Goal: Task Accomplishment & Management: Use online tool/utility

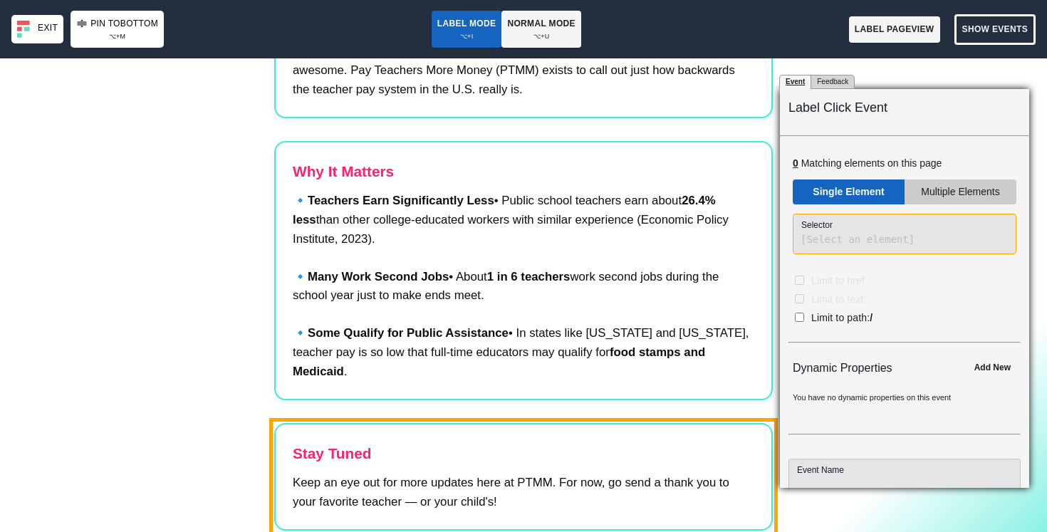
scroll to position [100, 0]
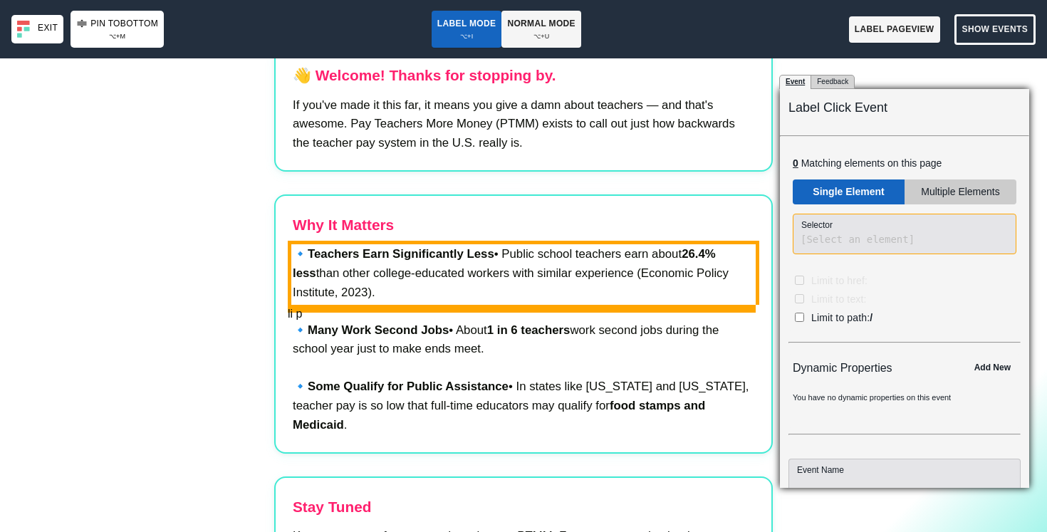
scroll to position [191, 0]
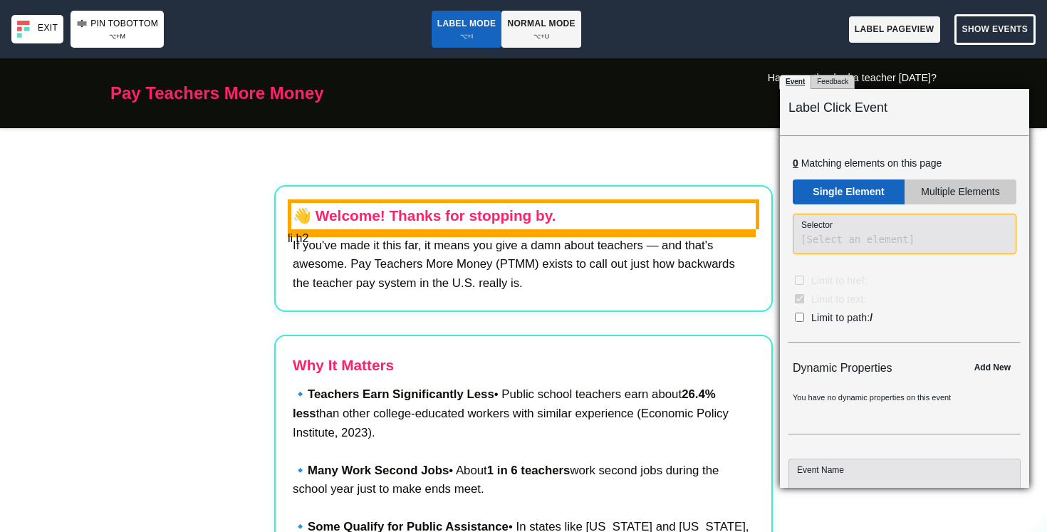
checkbox input "true"
click at [560, 219] on body "Pay Teachers More Money Have you thanked a teacher today? Yes No 👋 Welcome! Tha…" at bounding box center [523, 324] width 1047 height 532
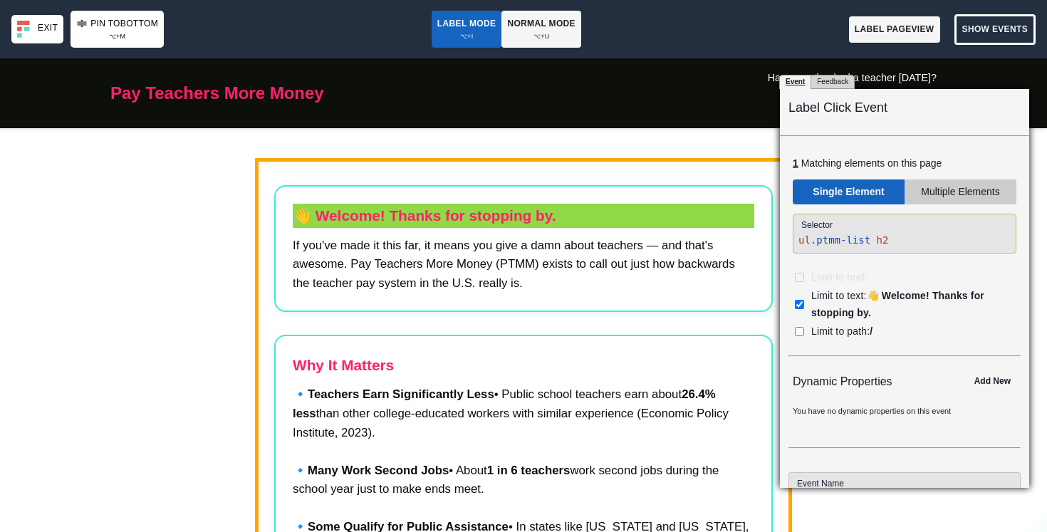
click at [876, 108] on div "Label Click Event" at bounding box center [904, 103] width 232 height 29
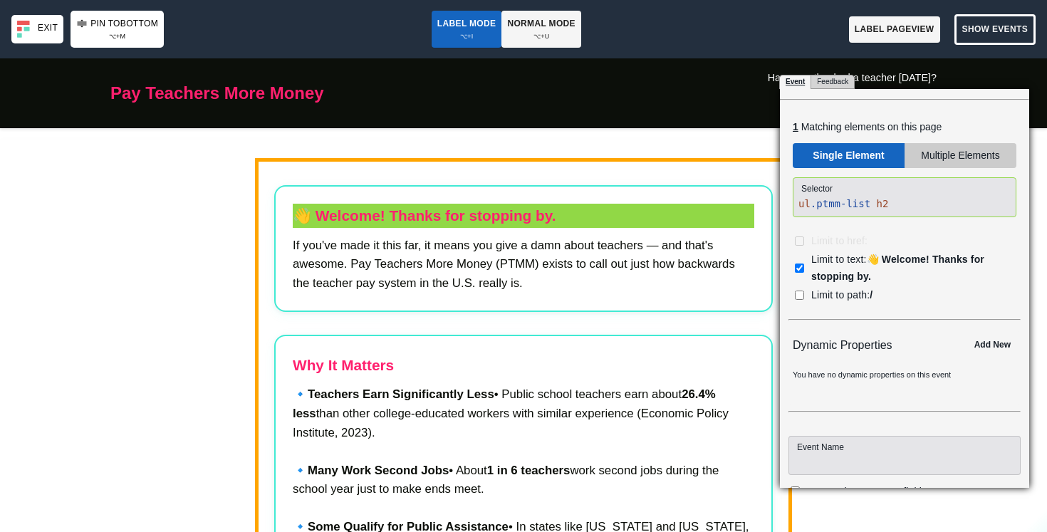
scroll to position [119, 0]
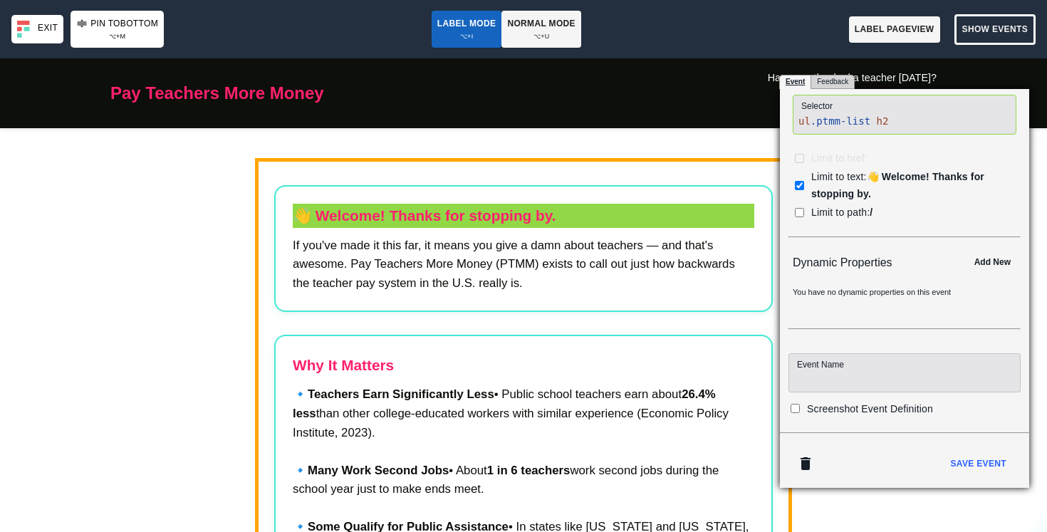
click at [840, 375] on input at bounding box center [904, 372] width 232 height 39
type input "Click Label"
click at [837, 409] on span "Screenshot Event Definition" at bounding box center [870, 408] width 126 height 11
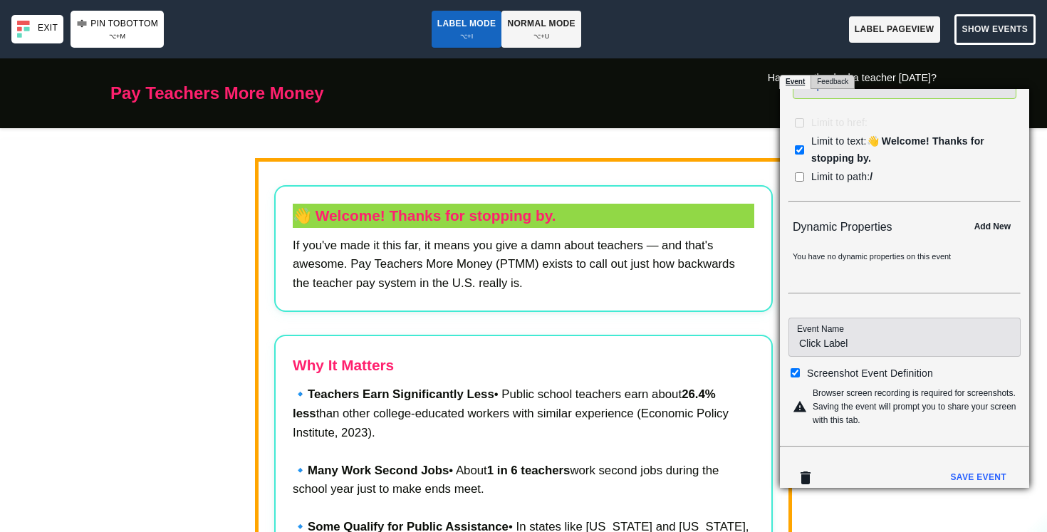
scroll to position [169, 0]
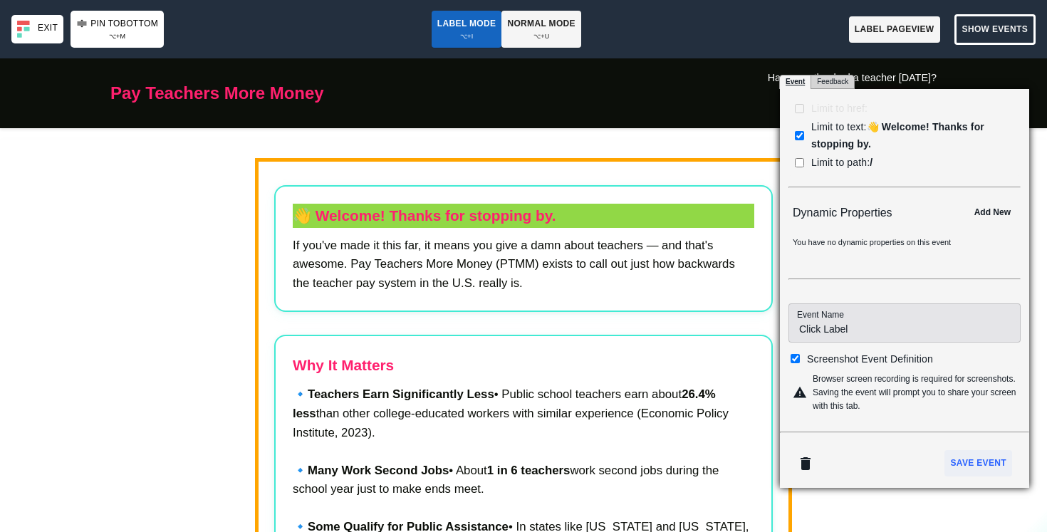
click at [959, 455] on div "Save Event" at bounding box center [978, 463] width 68 height 26
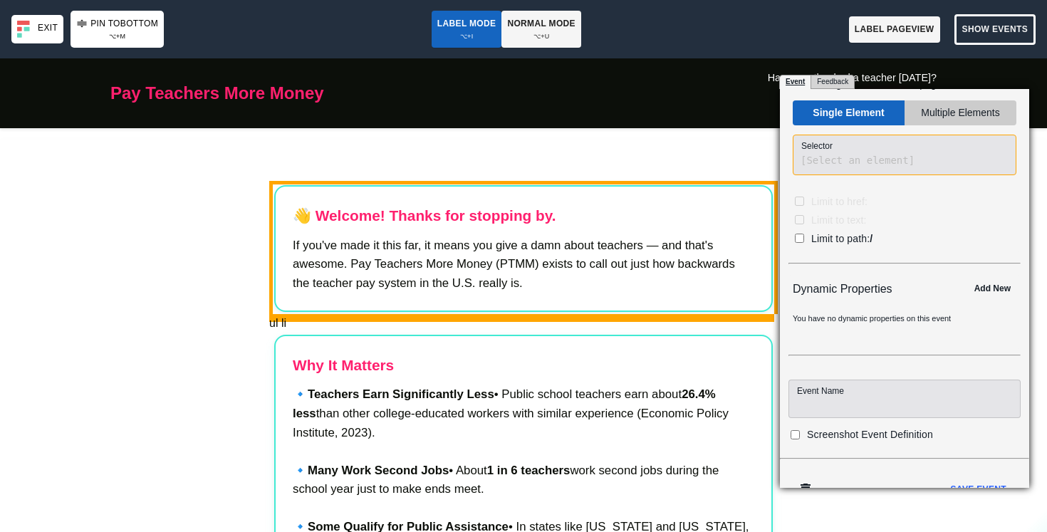
scroll to position [105, 0]
